Goal: Information Seeking & Learning: Learn about a topic

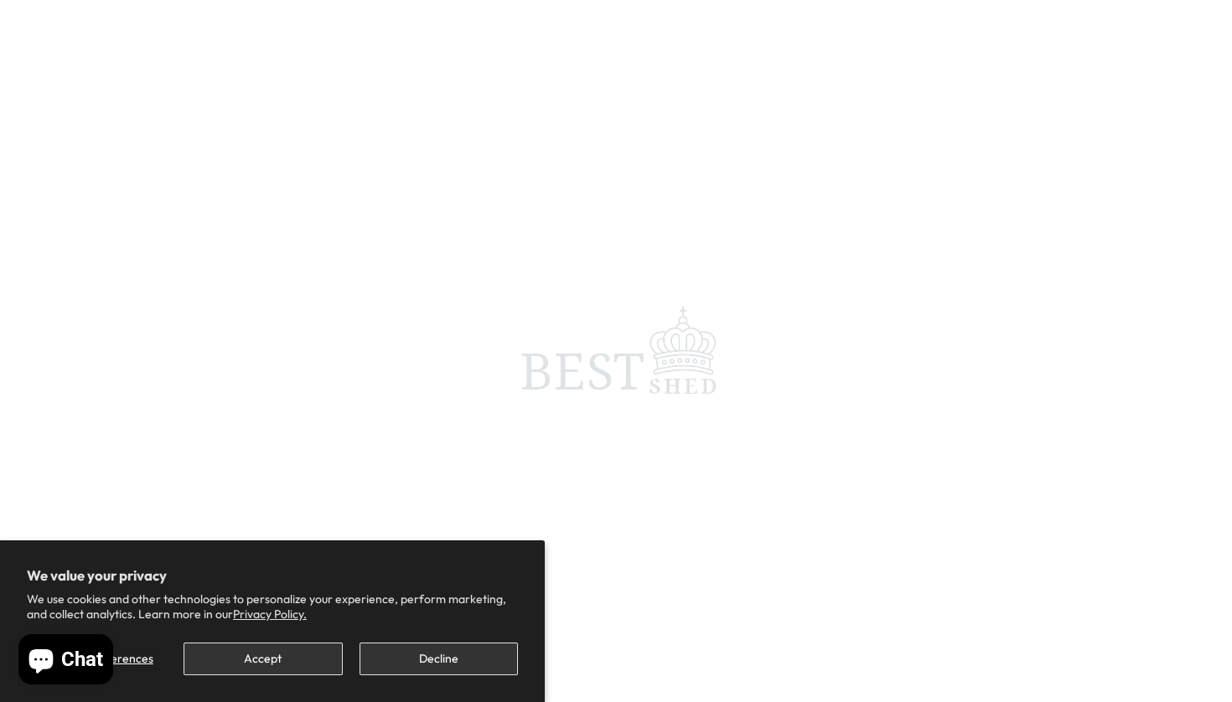
click at [288, 657] on button "Accept" at bounding box center [263, 659] width 158 height 33
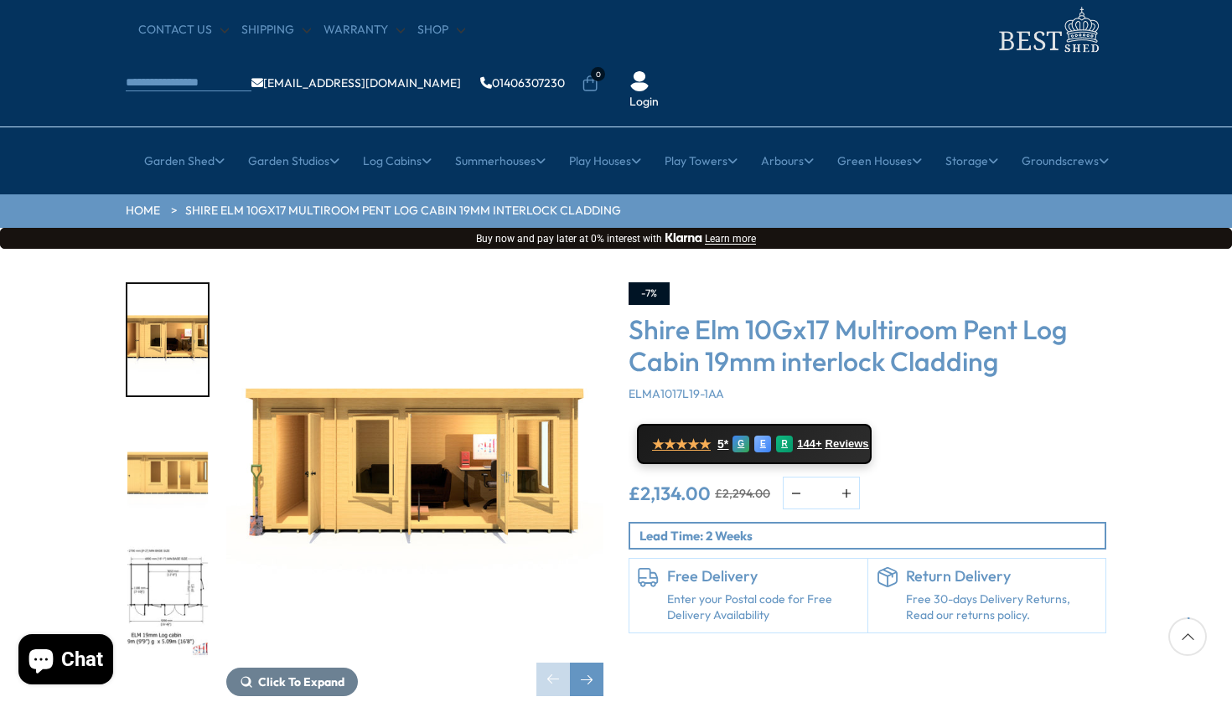
scroll to position [67, 0]
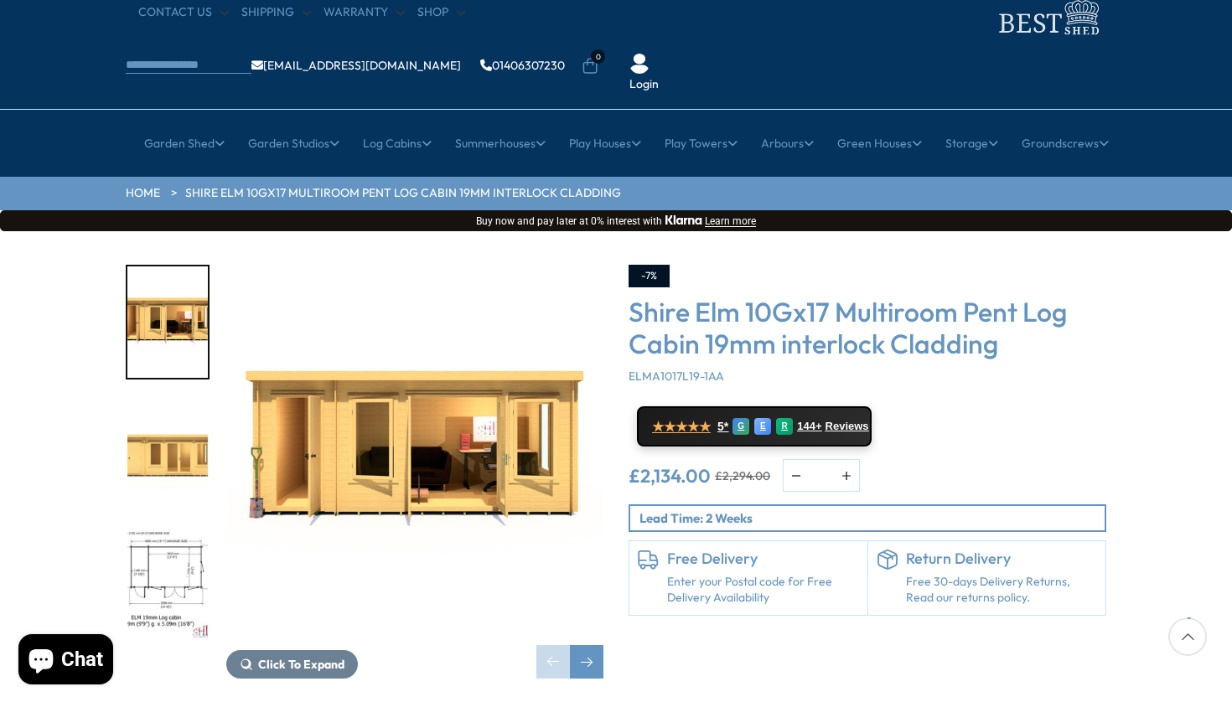
click at [182, 398] on img "2 / 10" at bounding box center [167, 453] width 80 height 111
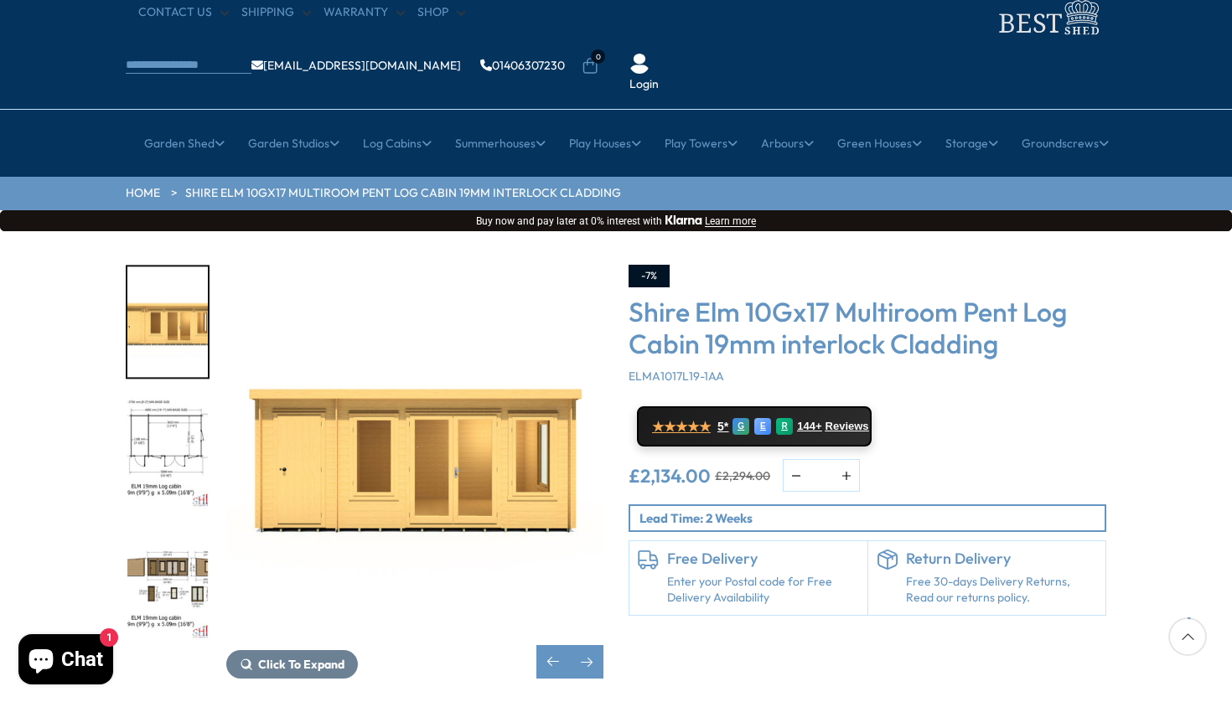
click at [152, 417] on img "3 / 10" at bounding box center [167, 453] width 80 height 111
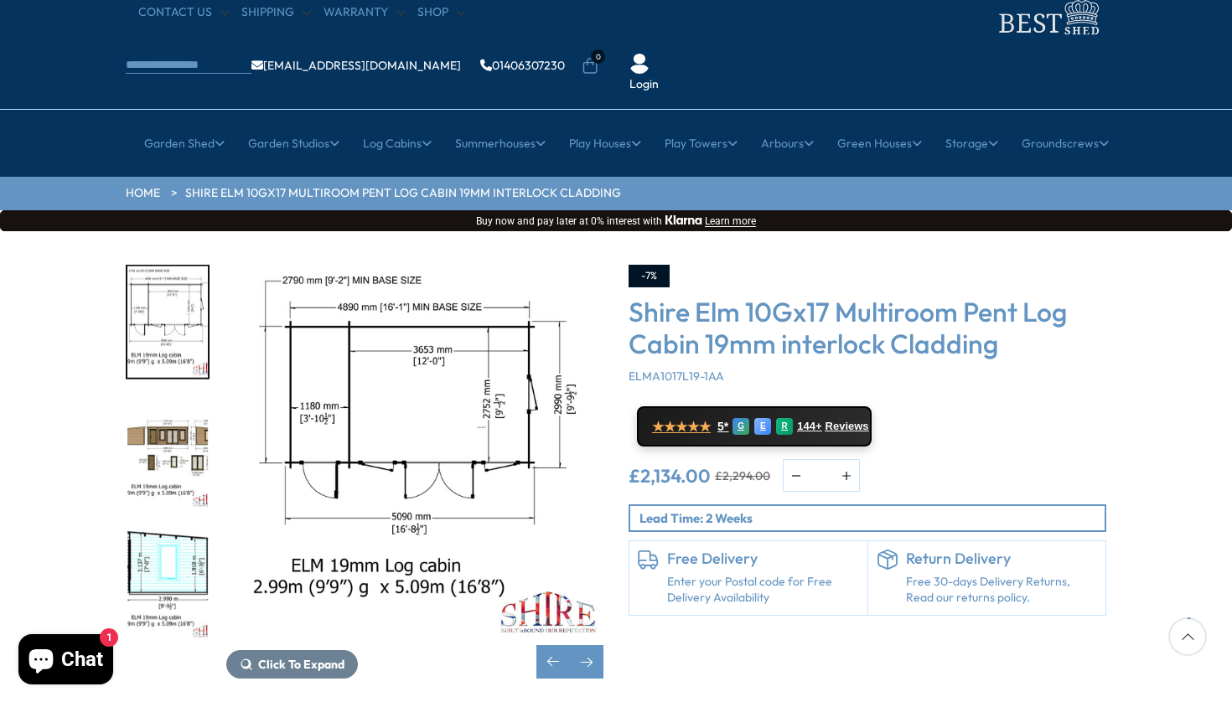
click at [154, 422] on img "4 / 10" at bounding box center [167, 453] width 80 height 111
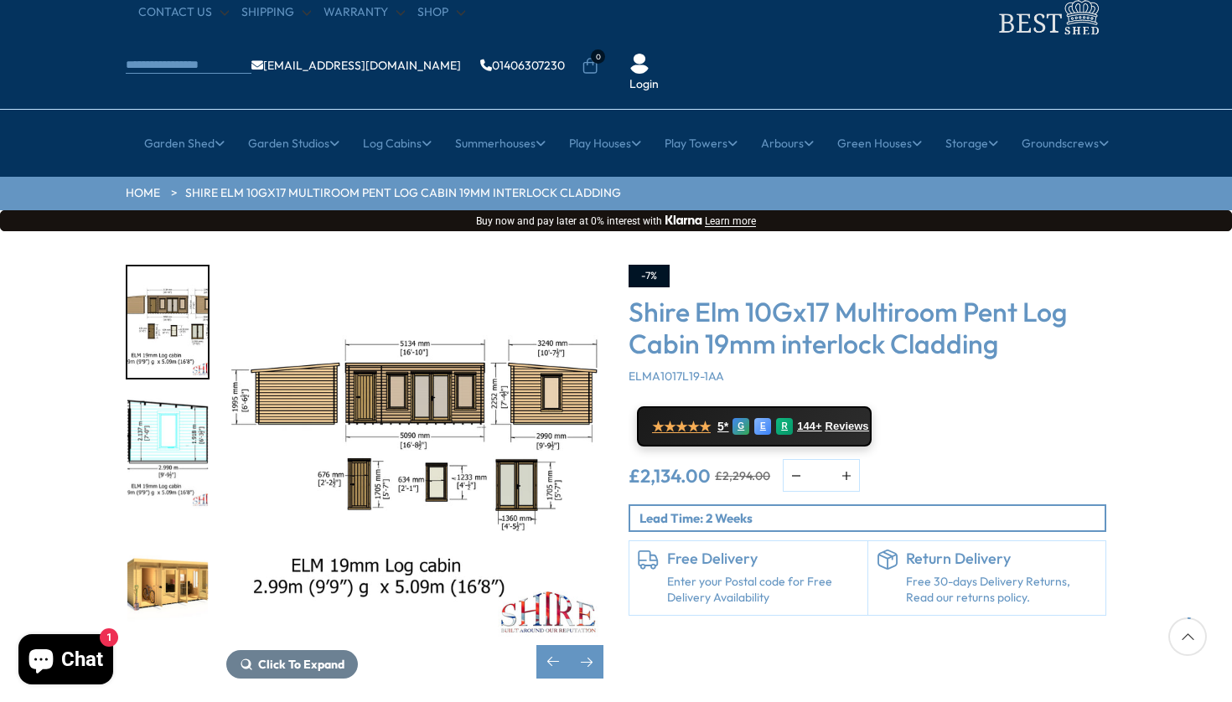
click at [154, 422] on img "5 / 10" at bounding box center [167, 453] width 80 height 111
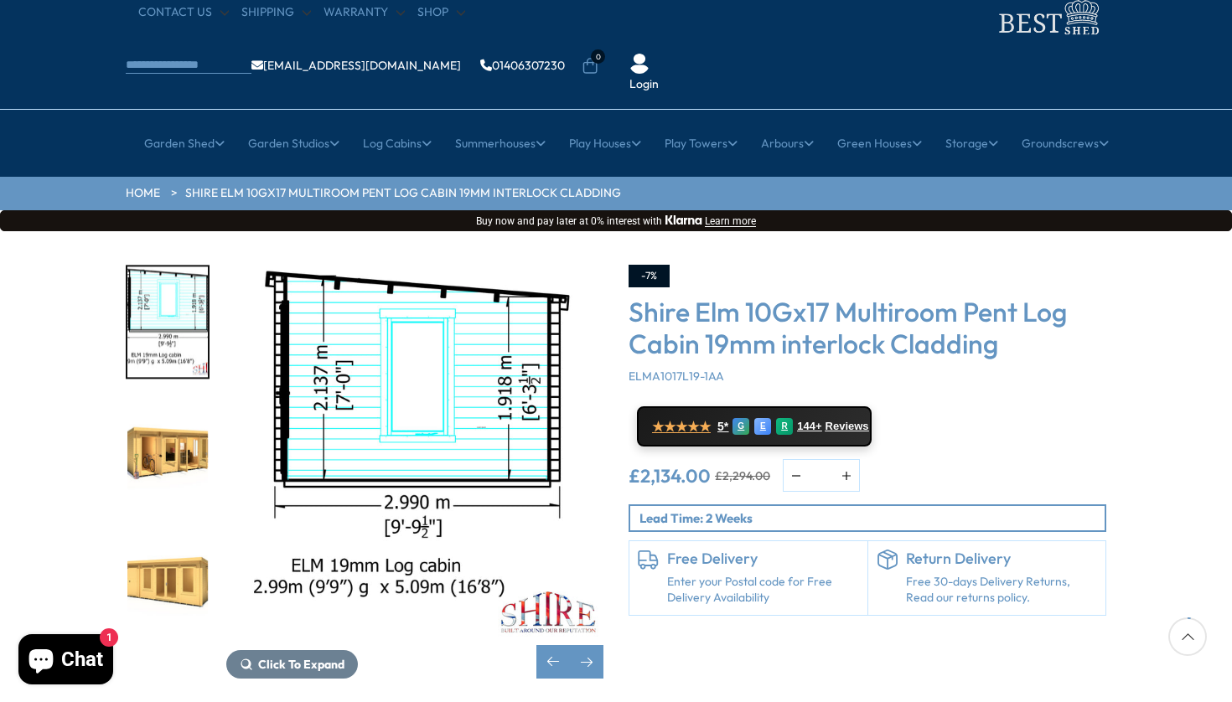
click at [154, 423] on img "6 / 10" at bounding box center [167, 453] width 80 height 111
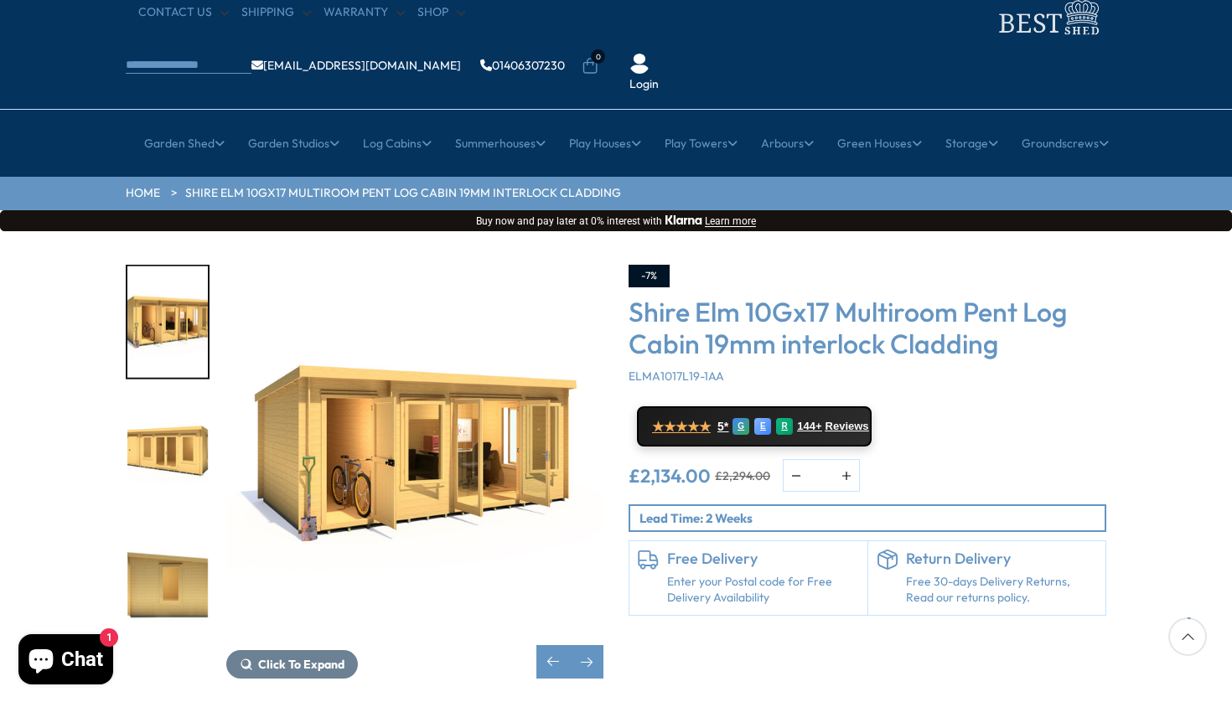
click at [155, 424] on img "7 / 10" at bounding box center [167, 453] width 80 height 111
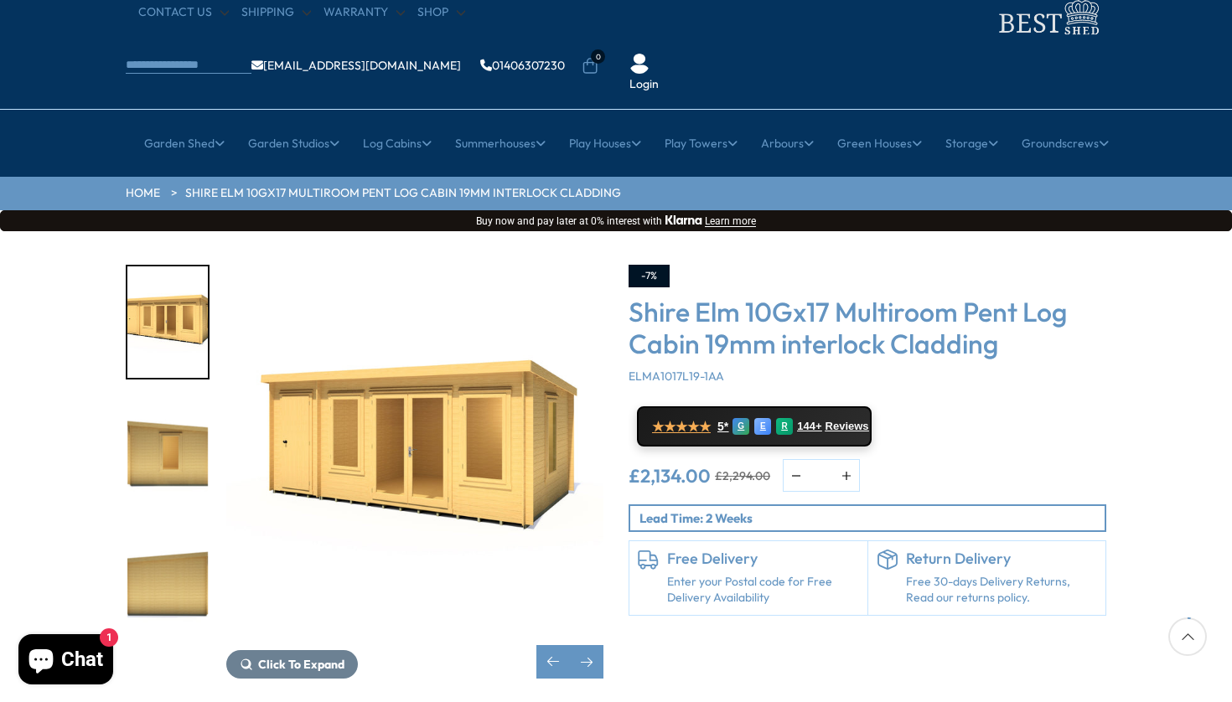
click at [155, 425] on img "8 / 10" at bounding box center [167, 453] width 80 height 111
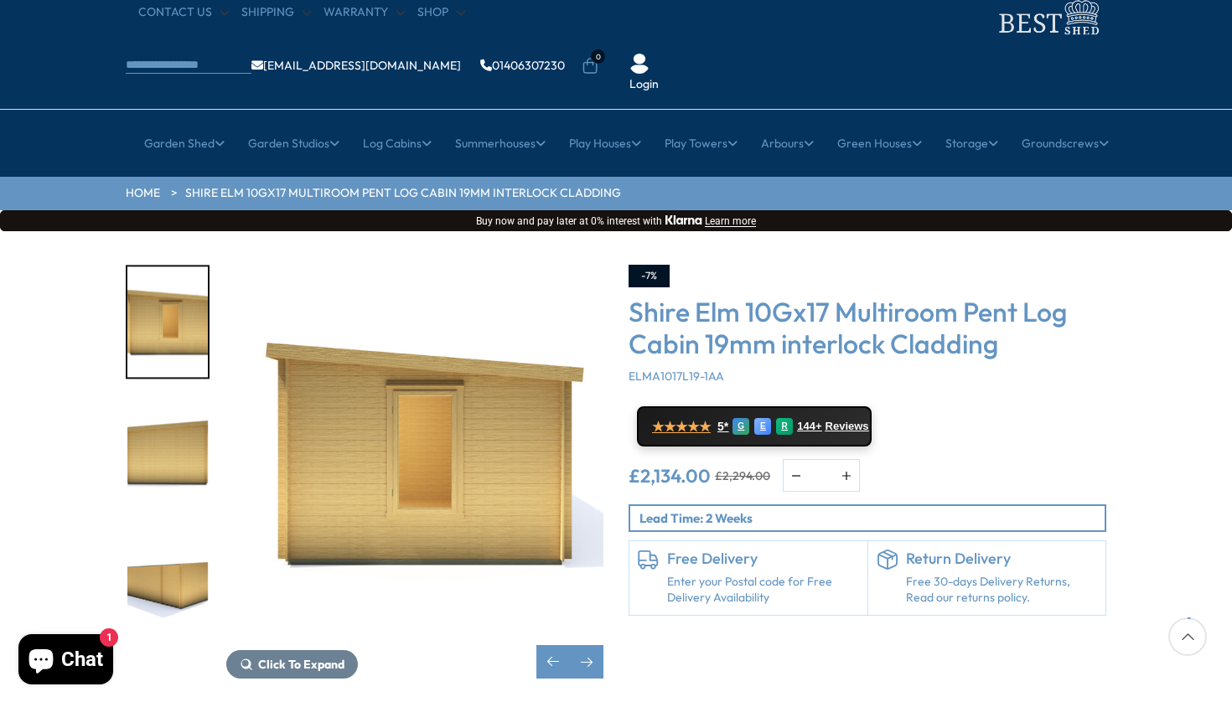
click at [155, 454] on img "9 / 10" at bounding box center [167, 453] width 80 height 111
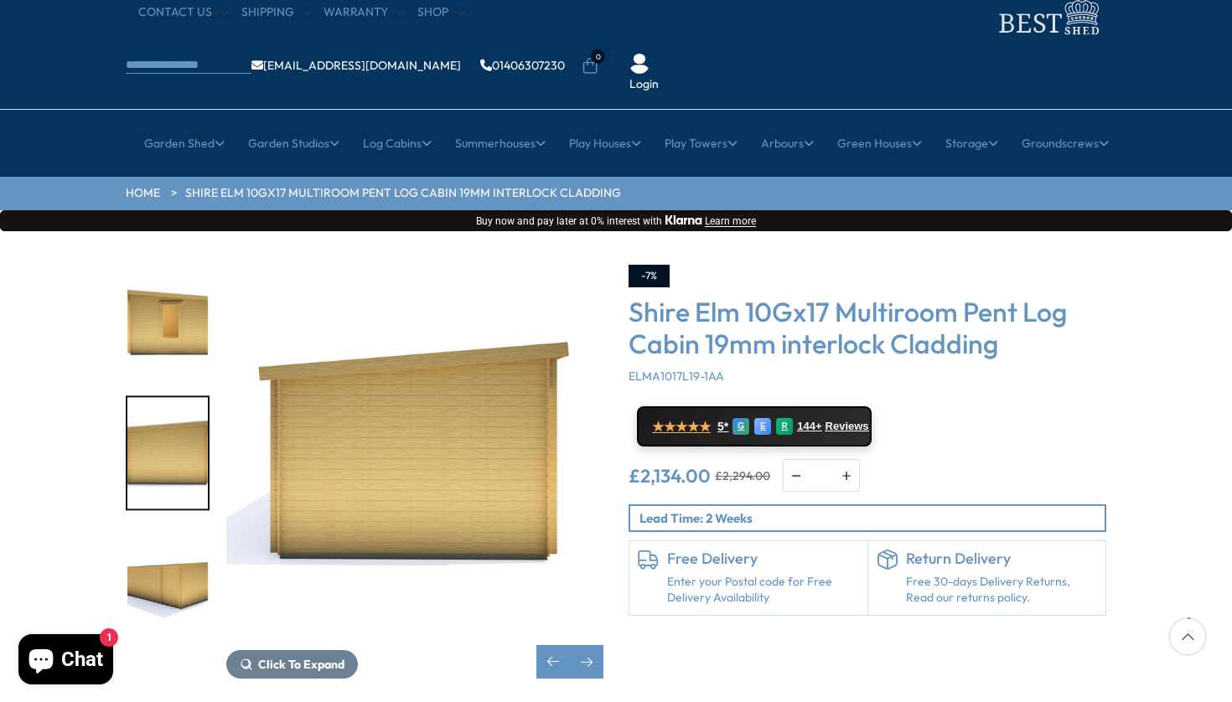
click at [158, 529] on img "10 / 10" at bounding box center [167, 584] width 80 height 111
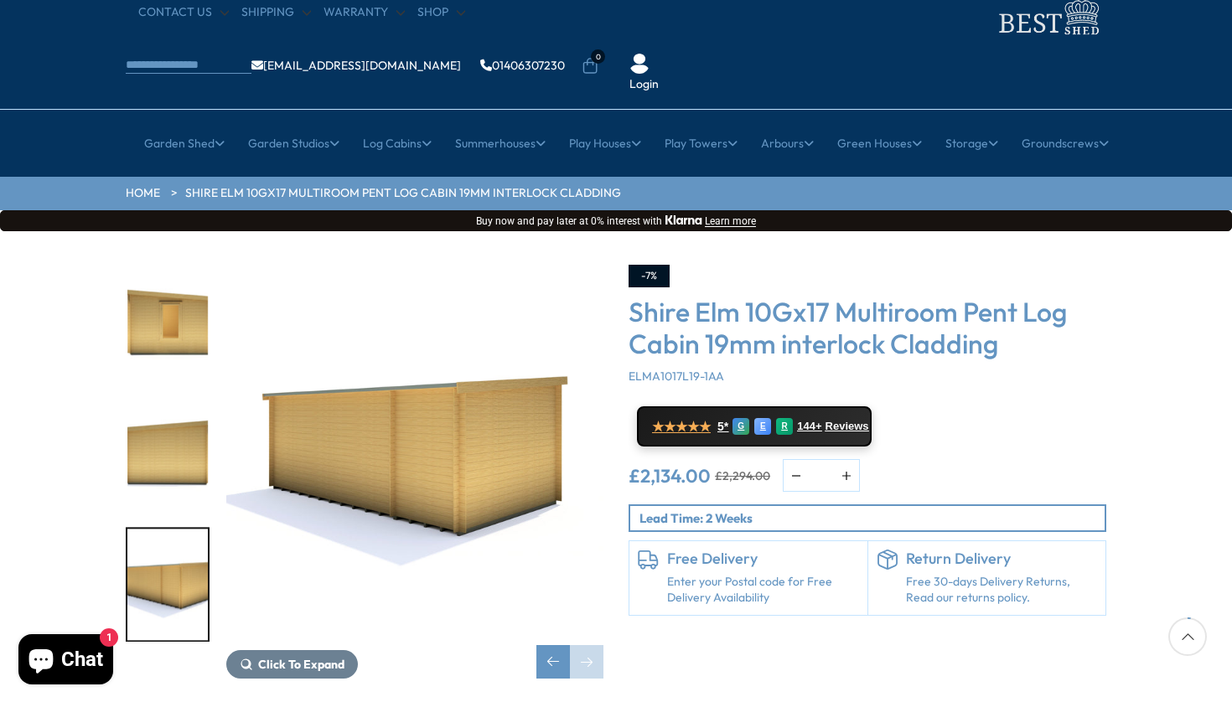
click at [179, 267] on img "8 / 10" at bounding box center [167, 322] width 80 height 111
click at [177, 278] on img "8 / 10" at bounding box center [167, 322] width 80 height 111
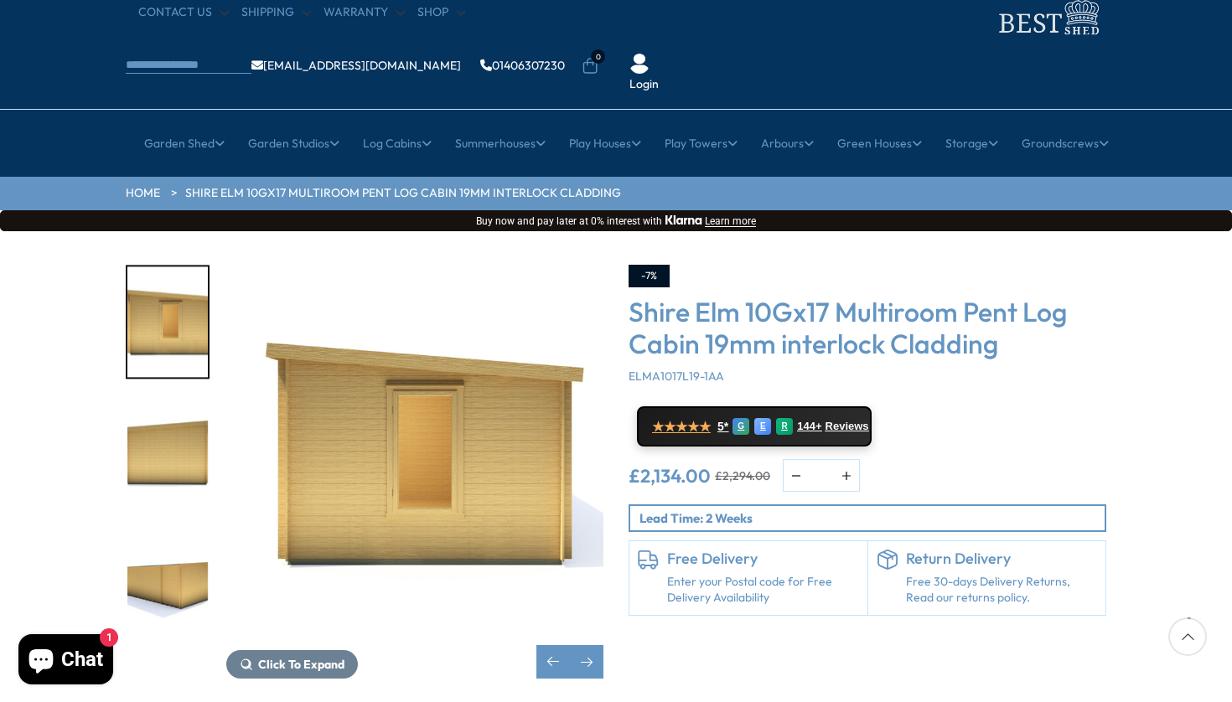
click at [188, 267] on img "8 / 10" at bounding box center [167, 322] width 80 height 111
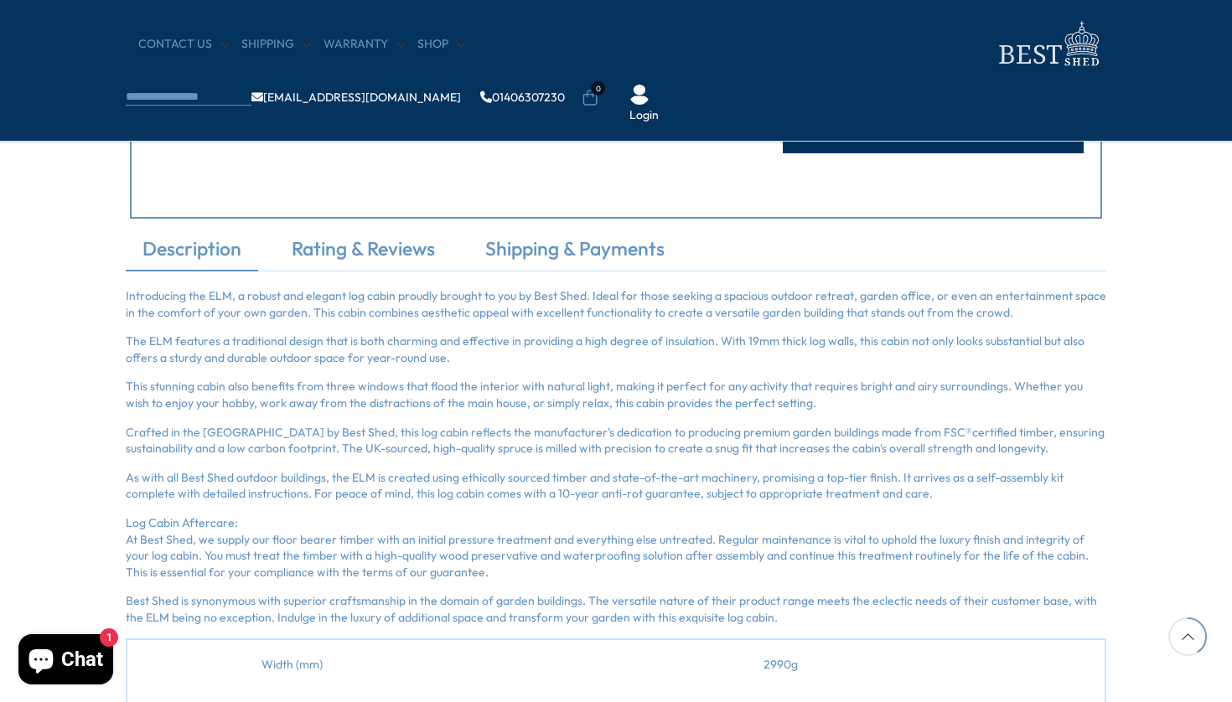
scroll to position [991, 0]
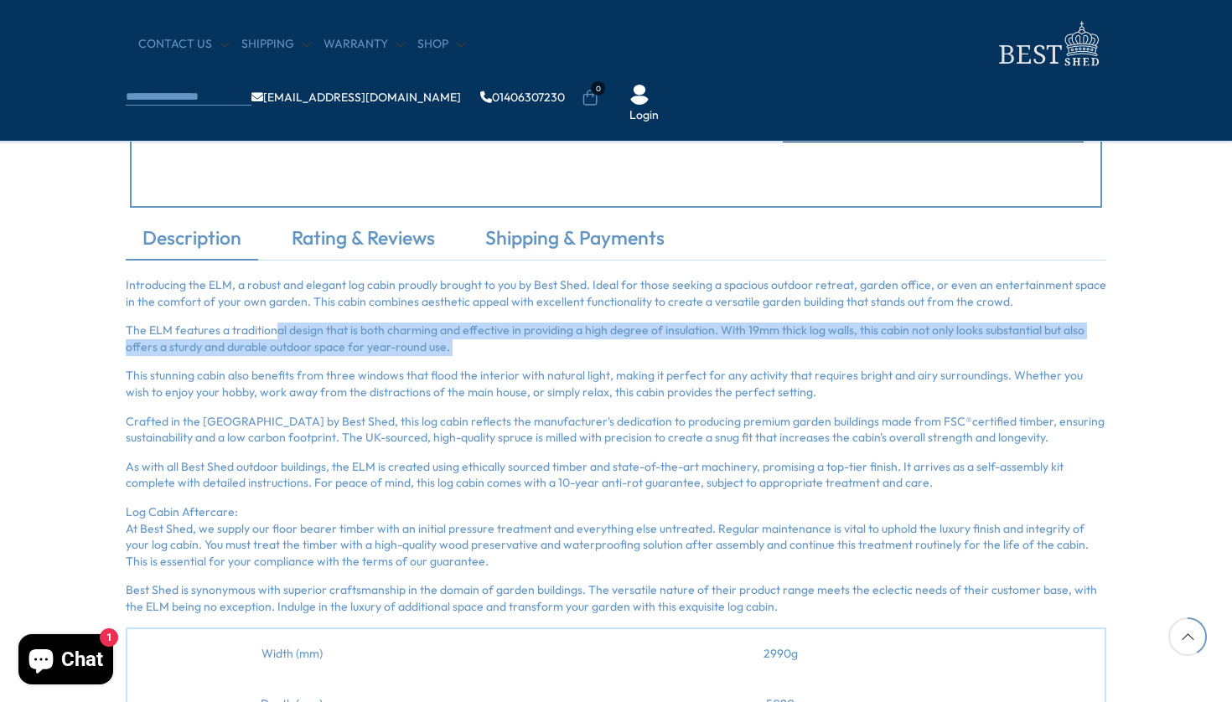
drag, startPoint x: 275, startPoint y: 324, endPoint x: 369, endPoint y: 354, distance: 98.4
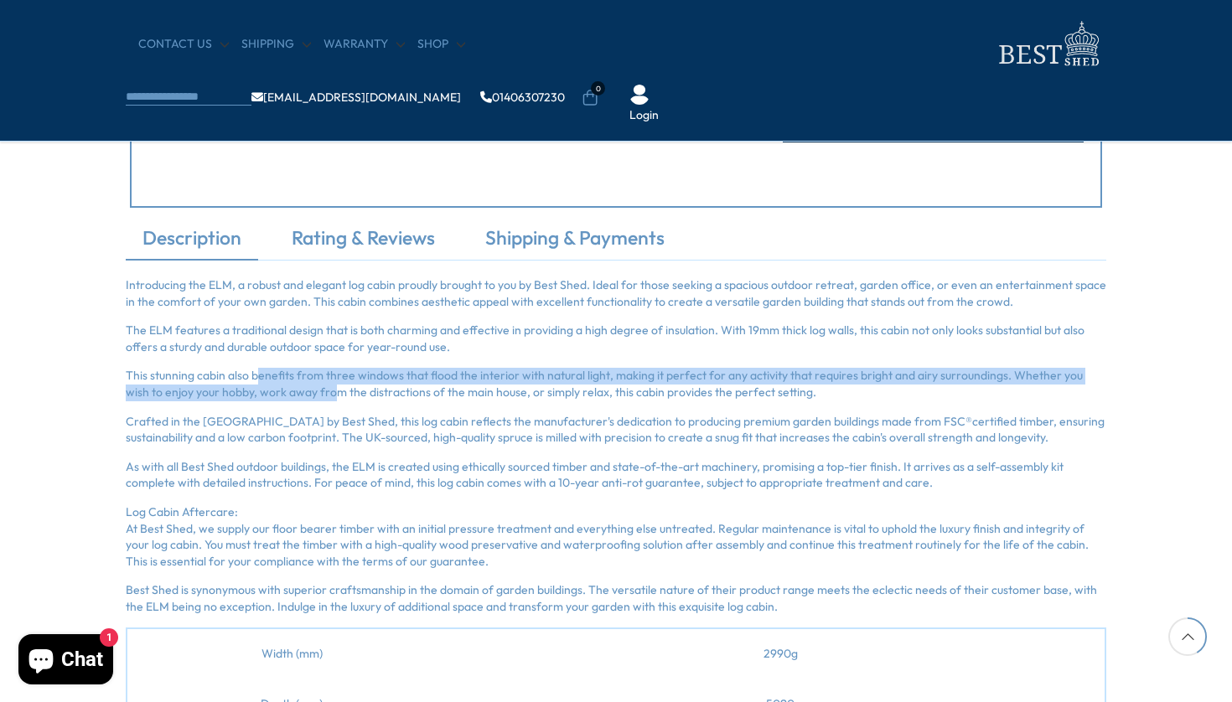
drag, startPoint x: 258, startPoint y: 378, endPoint x: 295, endPoint y: 392, distance: 39.5
click at [295, 392] on p "This stunning cabin also benefits from three windows that flood the interior wi…" at bounding box center [616, 384] width 981 height 33
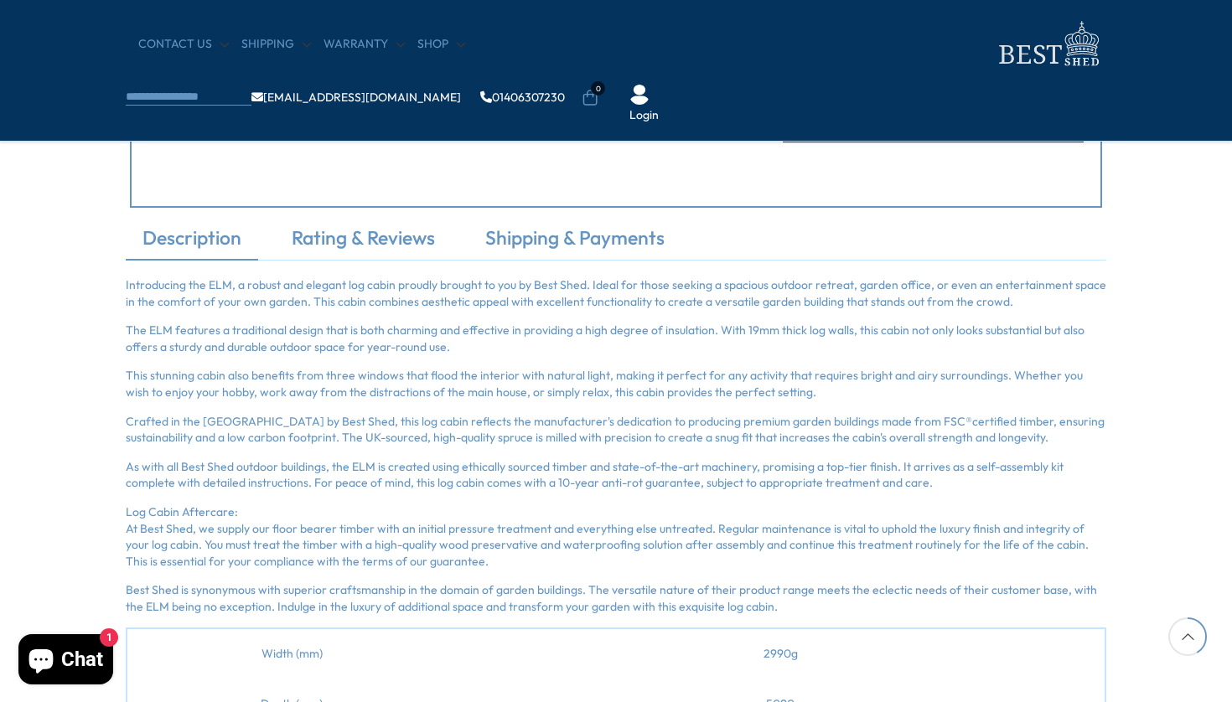
click at [318, 394] on p "This stunning cabin also benefits from three windows that flood the interior wi…" at bounding box center [616, 384] width 981 height 33
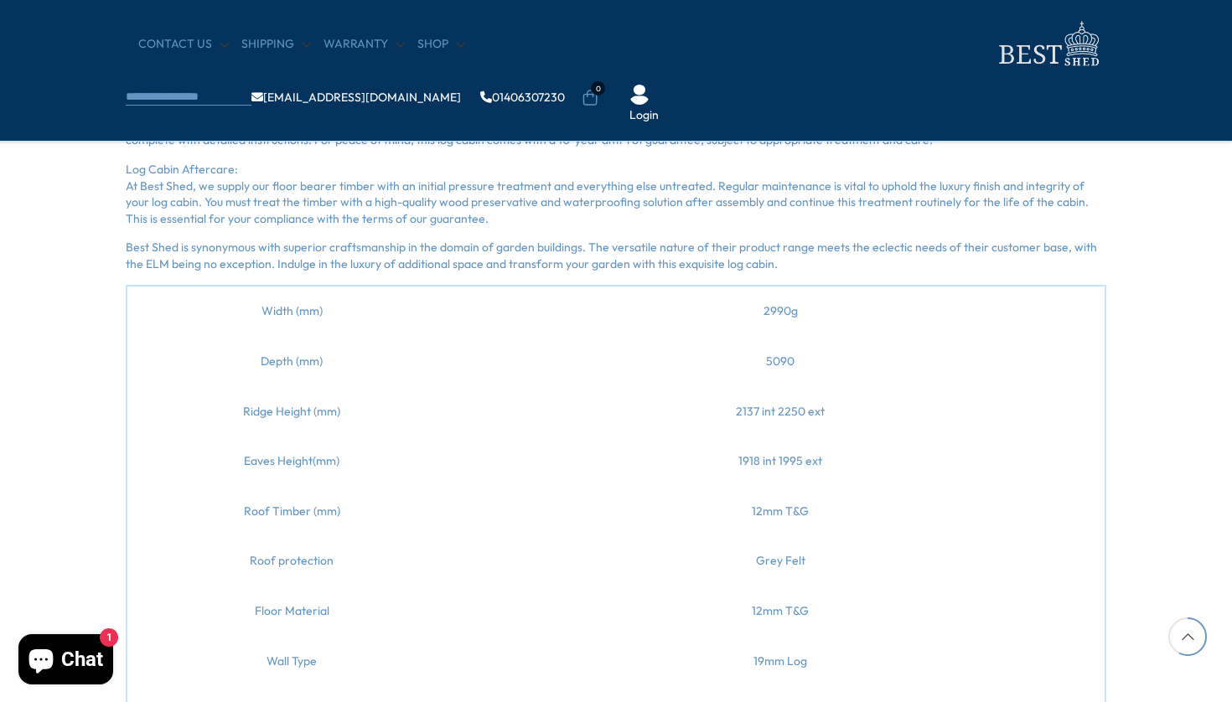
scroll to position [1313, 0]
